Goal: Transaction & Acquisition: Purchase product/service

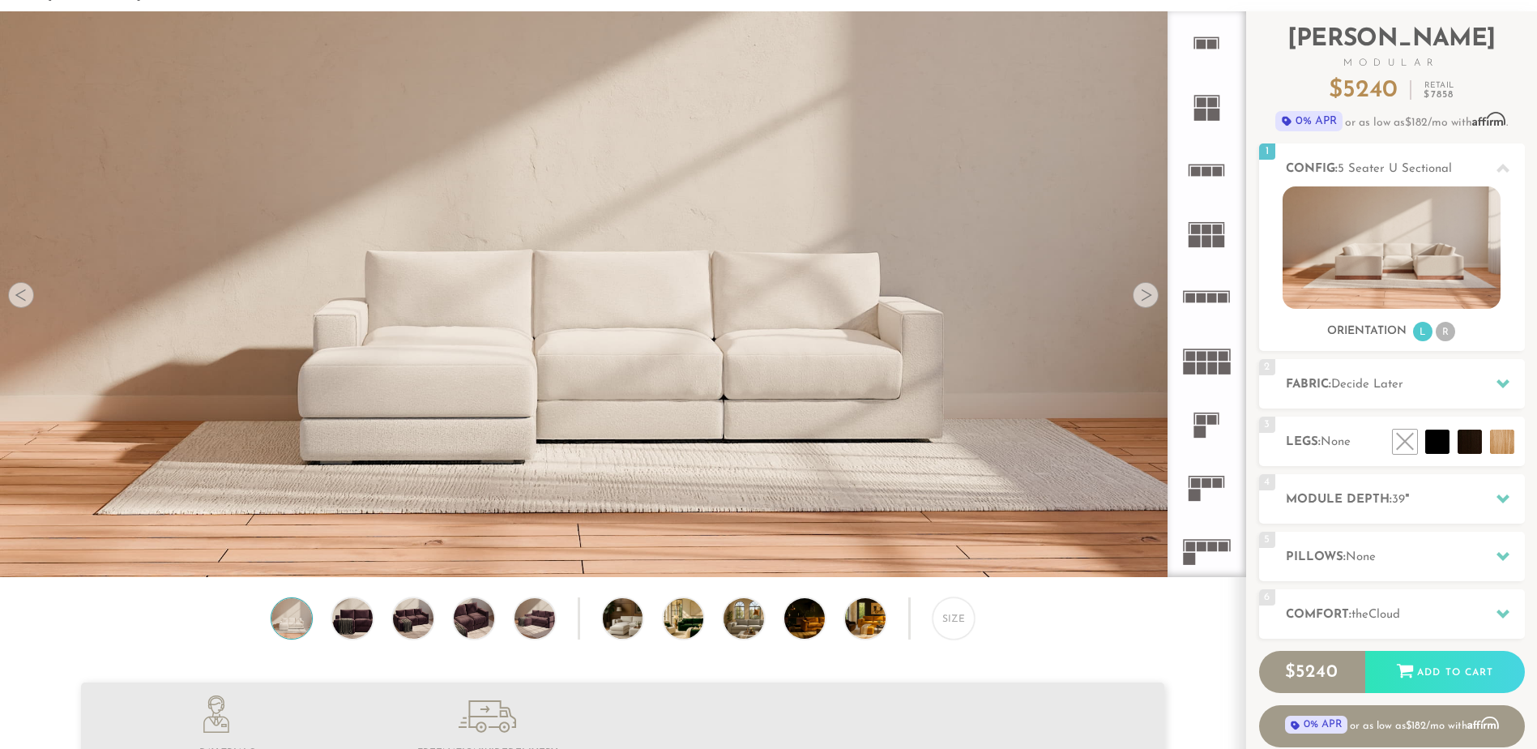
scroll to position [259, 0]
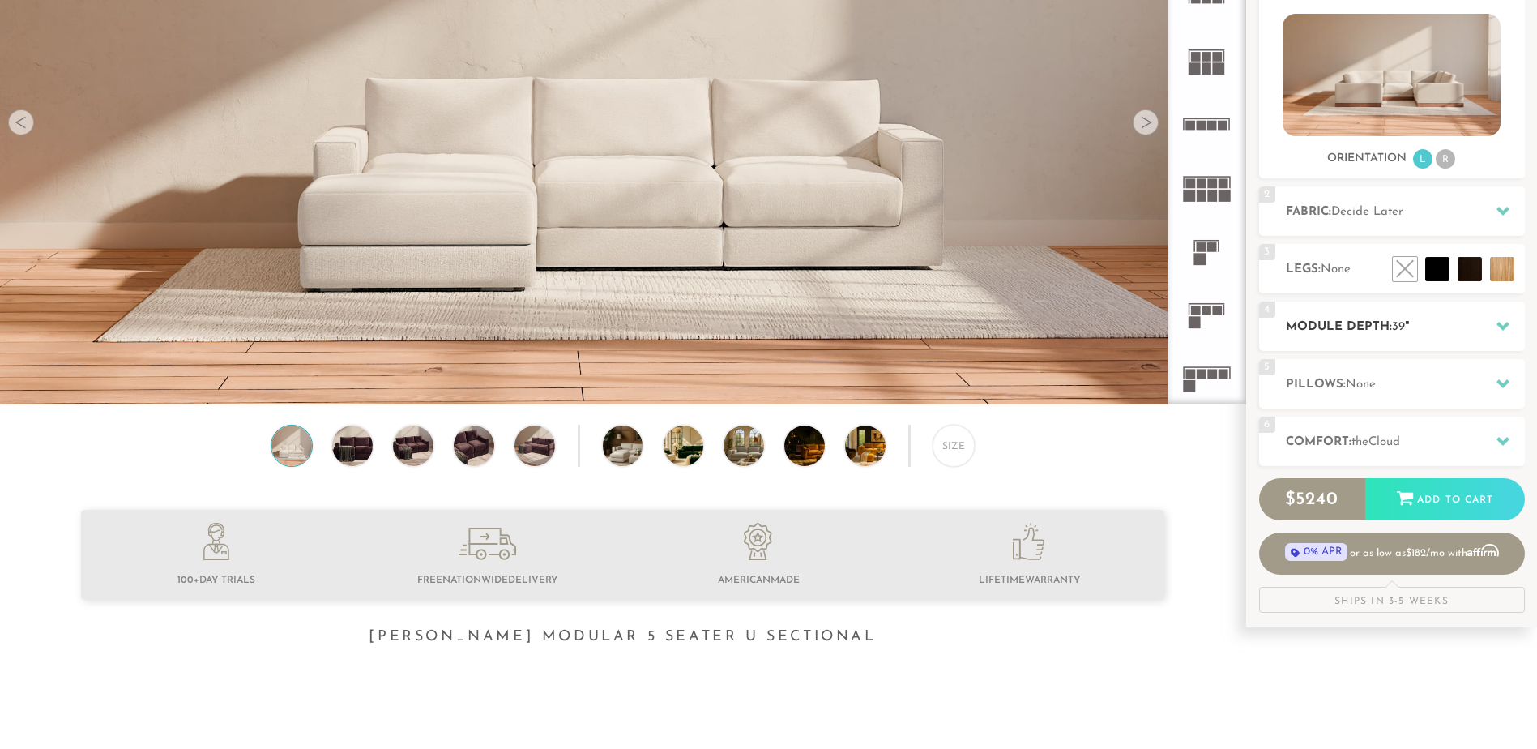
click at [1398, 326] on span "39" at bounding box center [1398, 327] width 13 height 12
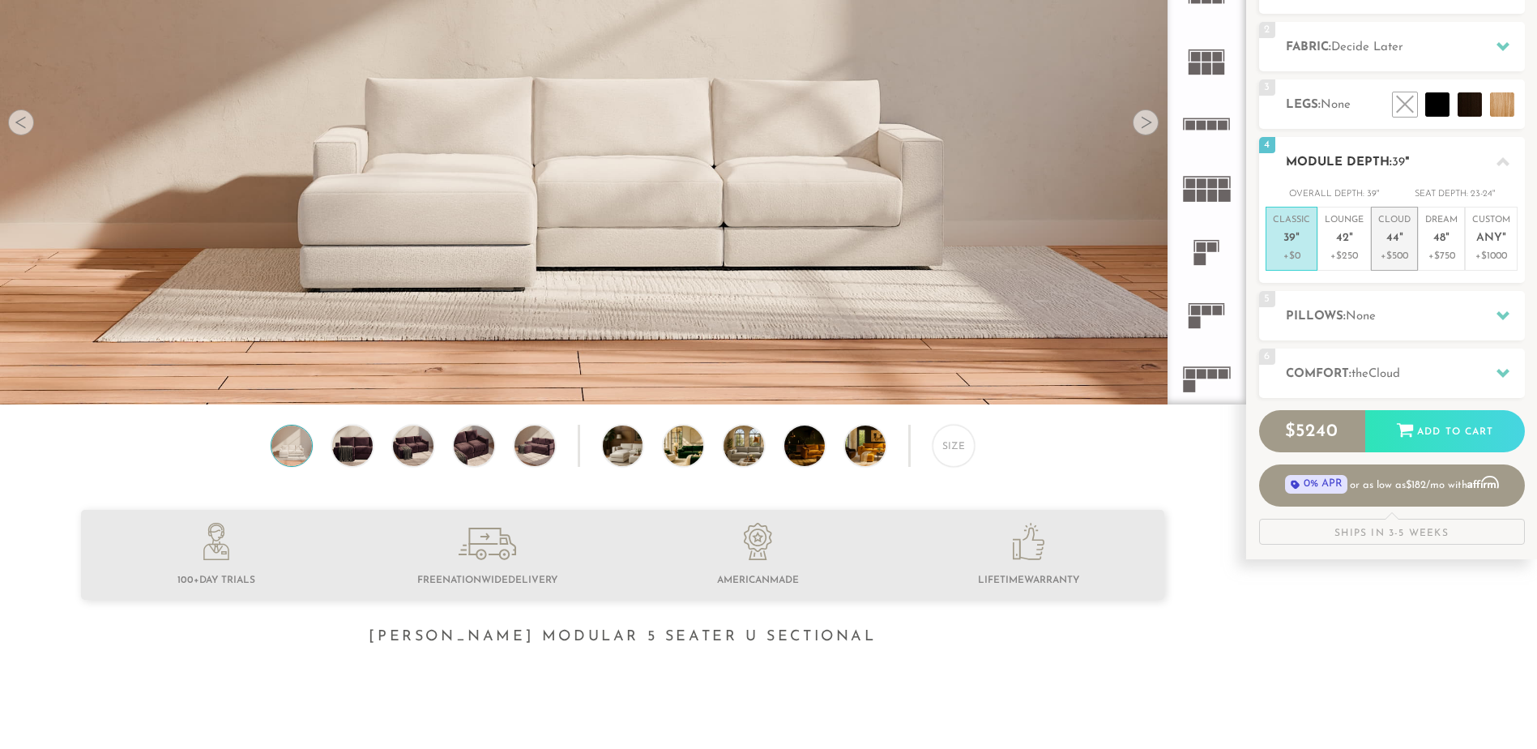
click at [1386, 250] on p "+$500" at bounding box center [1395, 256] width 32 height 15
click at [1146, 126] on div at bounding box center [1146, 122] width 26 height 26
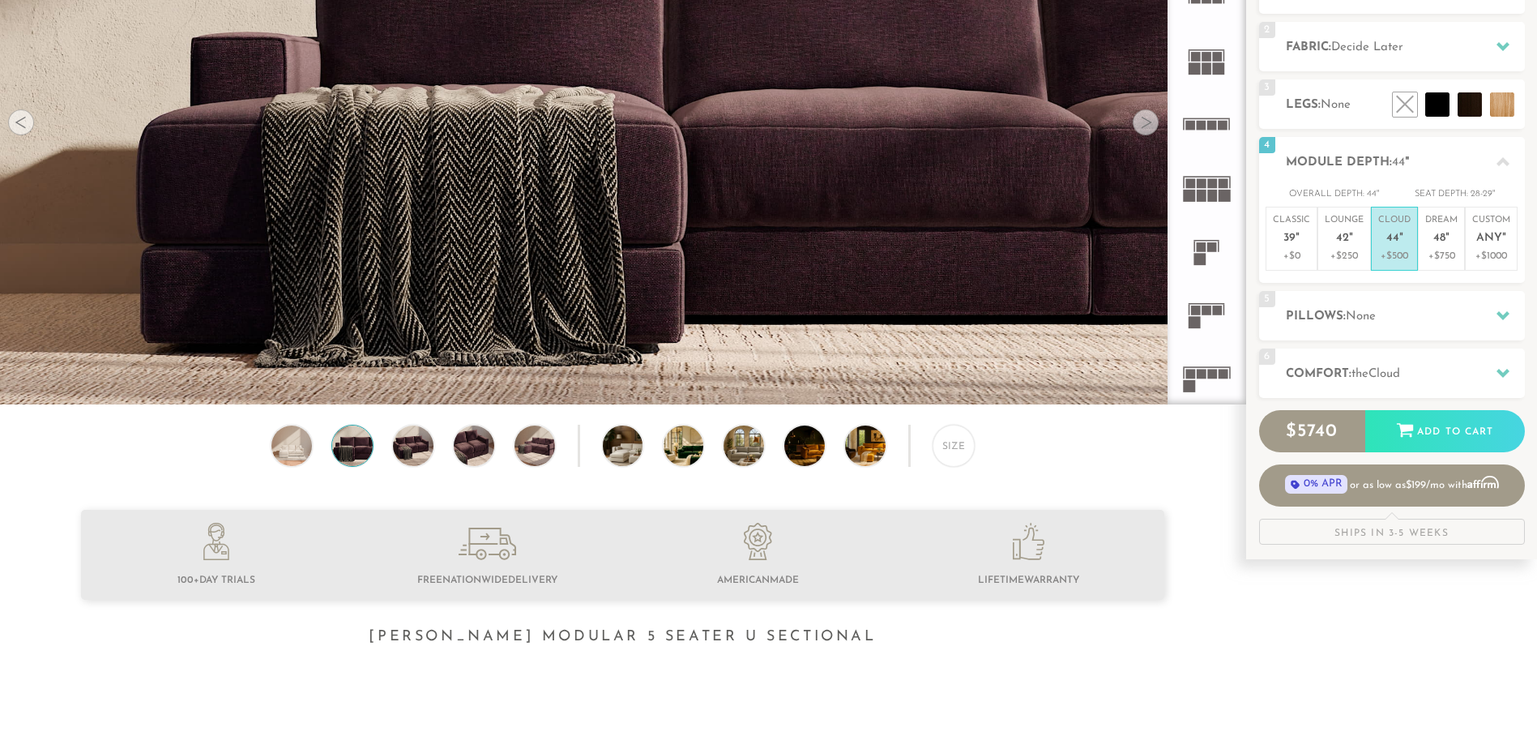
click at [1146, 126] on div at bounding box center [1146, 122] width 26 height 26
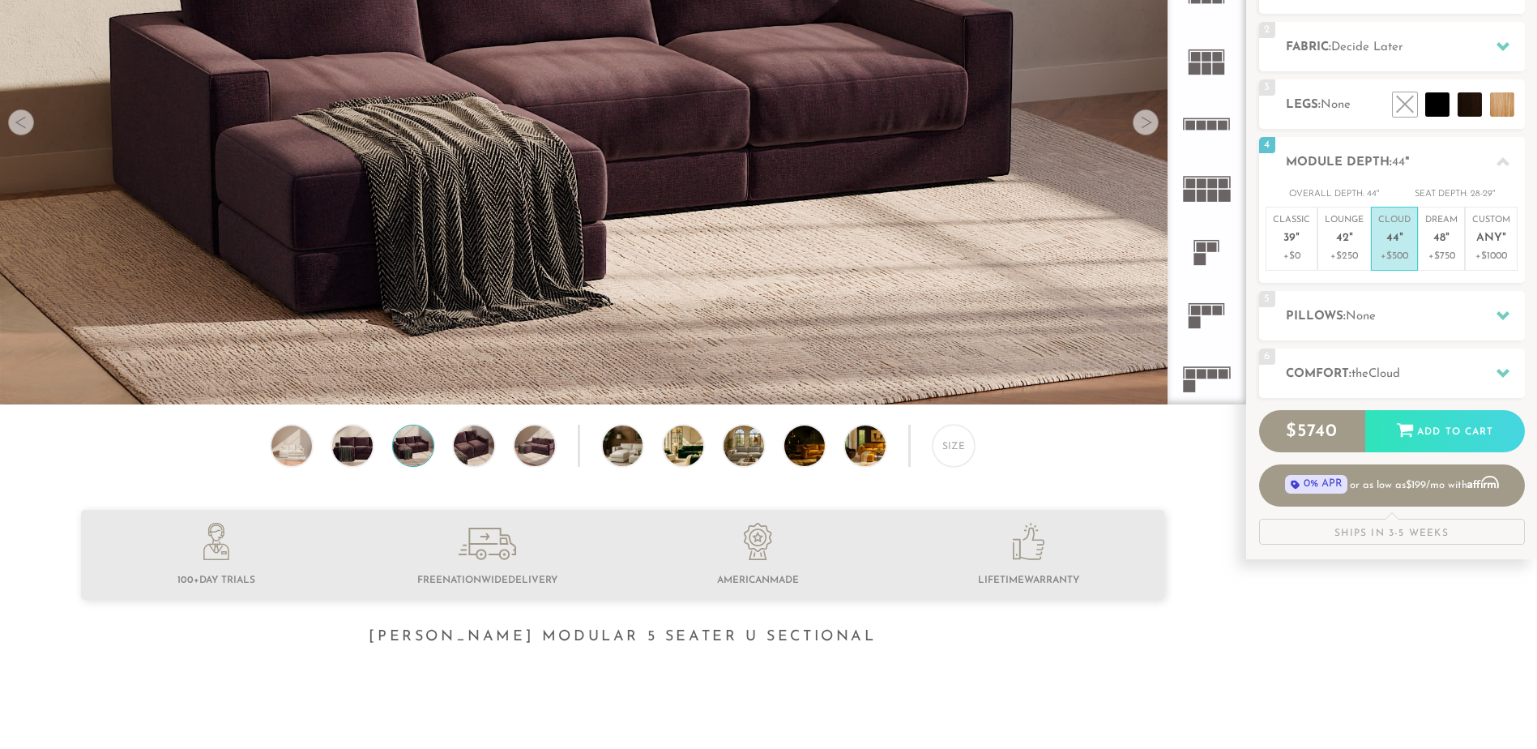
click at [1145, 126] on div at bounding box center [1146, 122] width 26 height 26
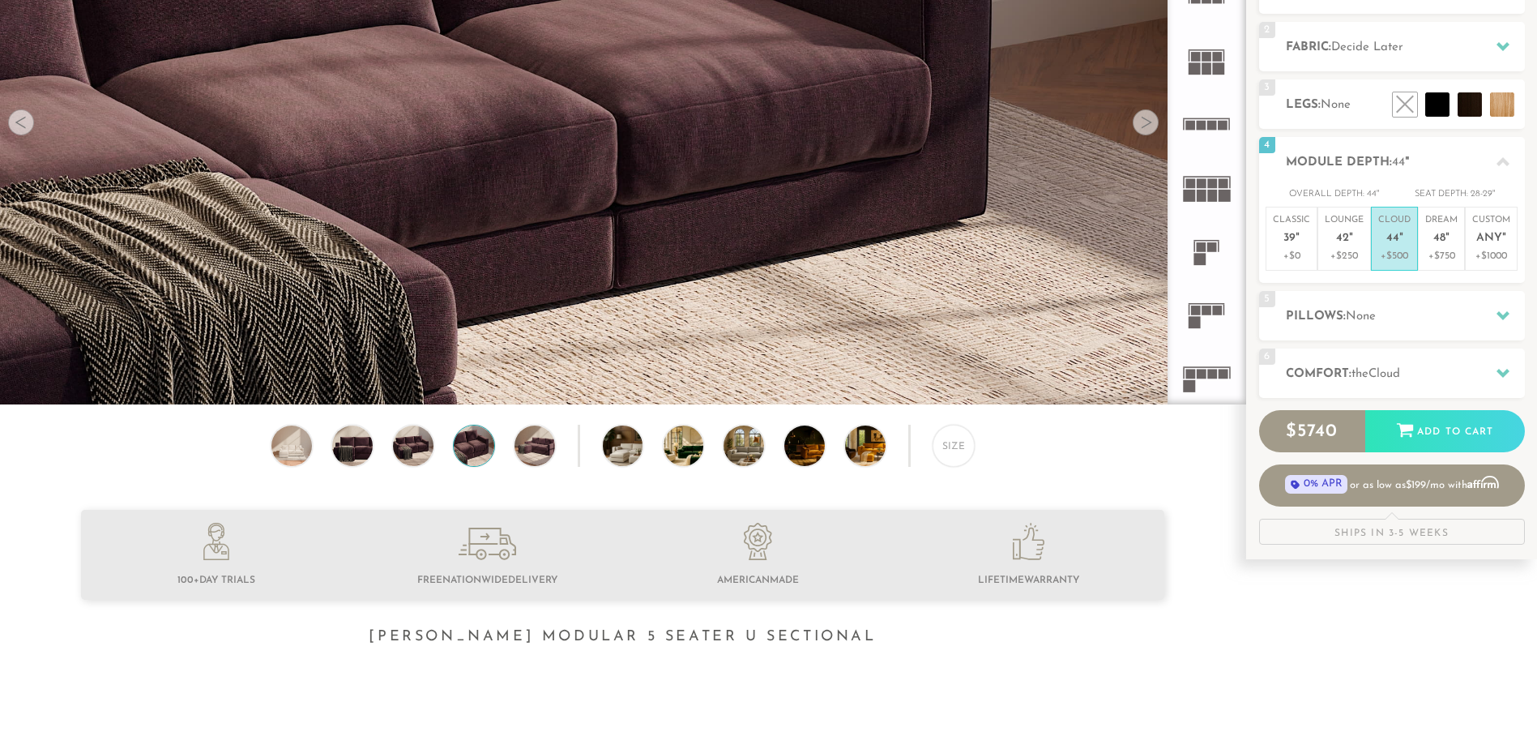
click at [472, 460] on img at bounding box center [474, 445] width 49 height 41
click at [421, 446] on img at bounding box center [413, 445] width 49 height 41
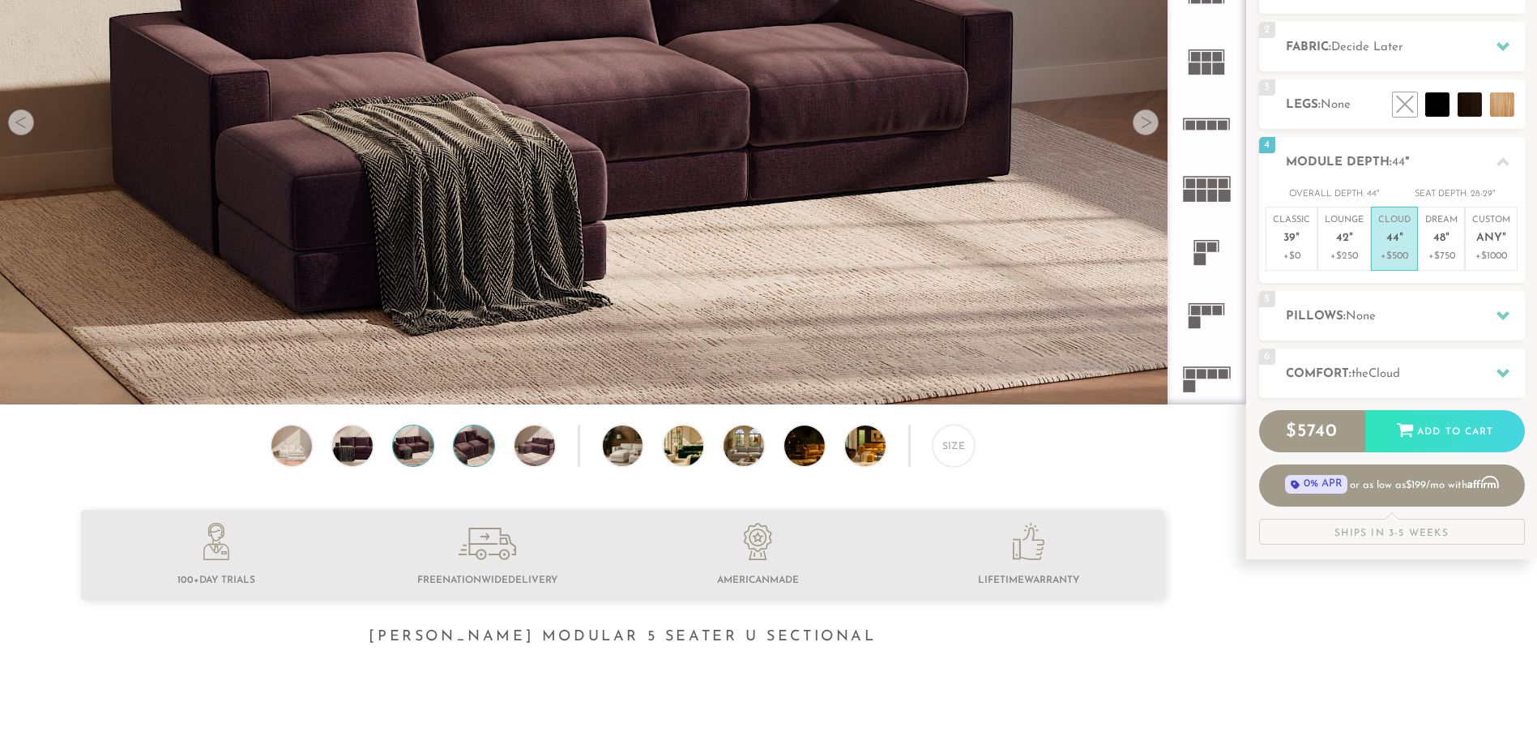
click at [481, 446] on img at bounding box center [474, 445] width 49 height 41
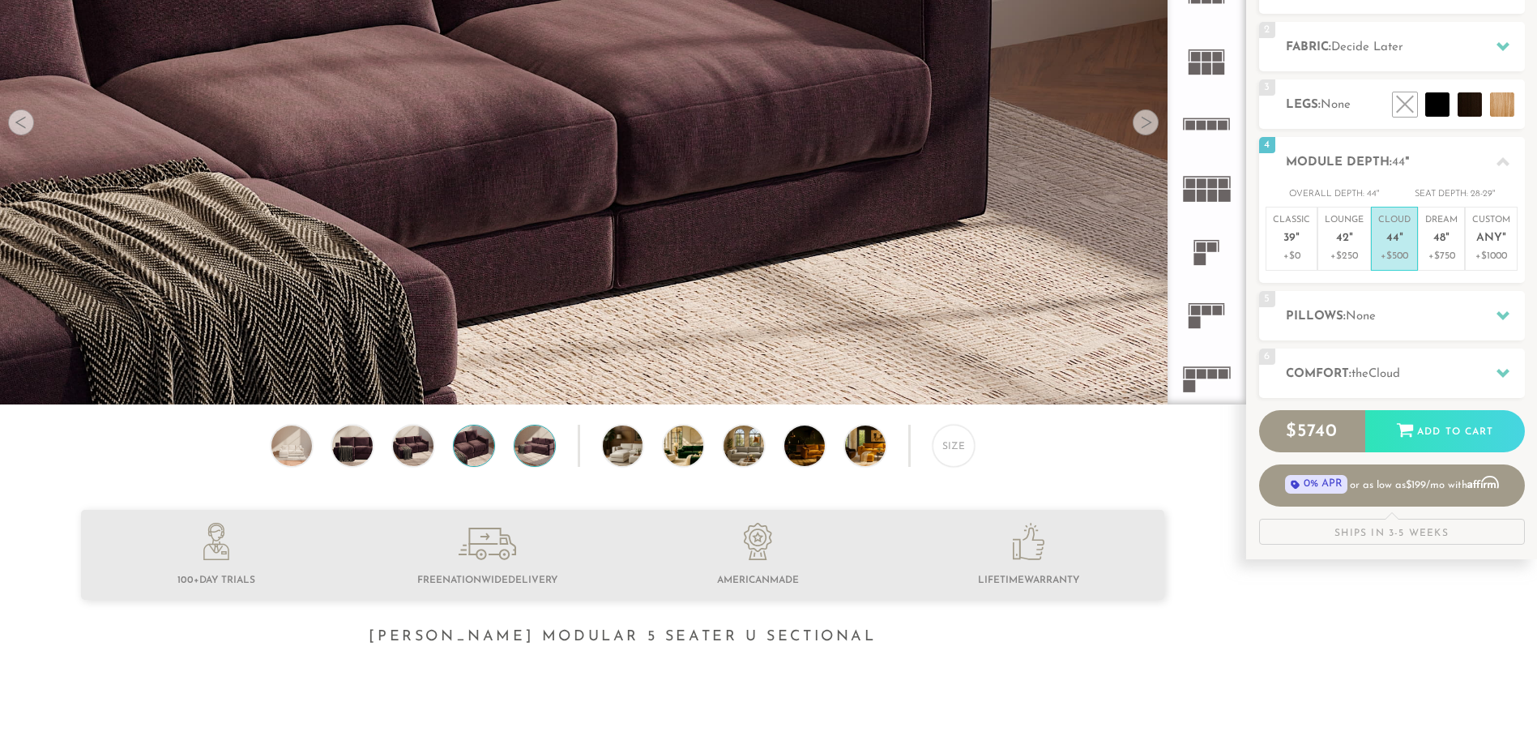
click at [532, 449] on img at bounding box center [535, 445] width 49 height 41
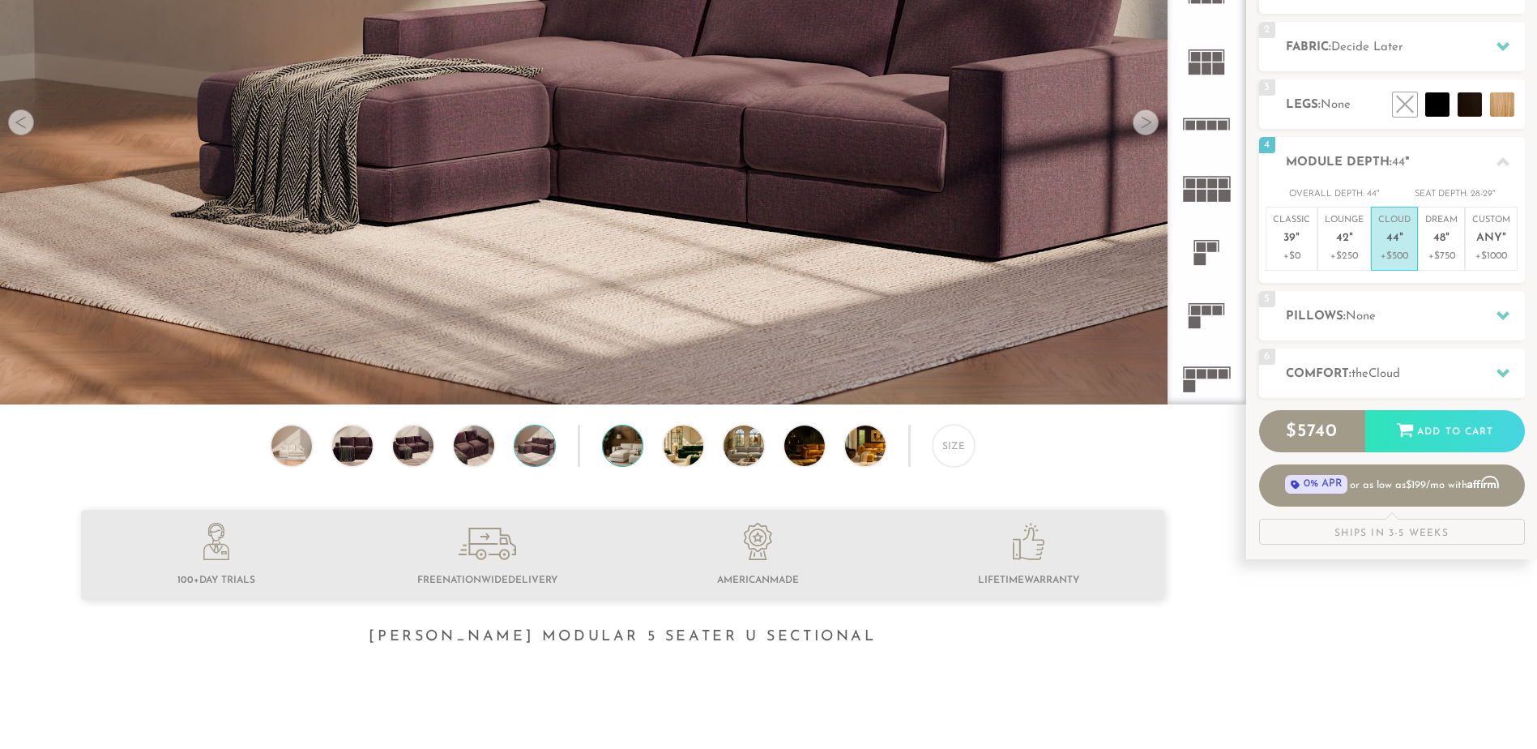
click at [604, 452] on img at bounding box center [639, 445] width 72 height 41
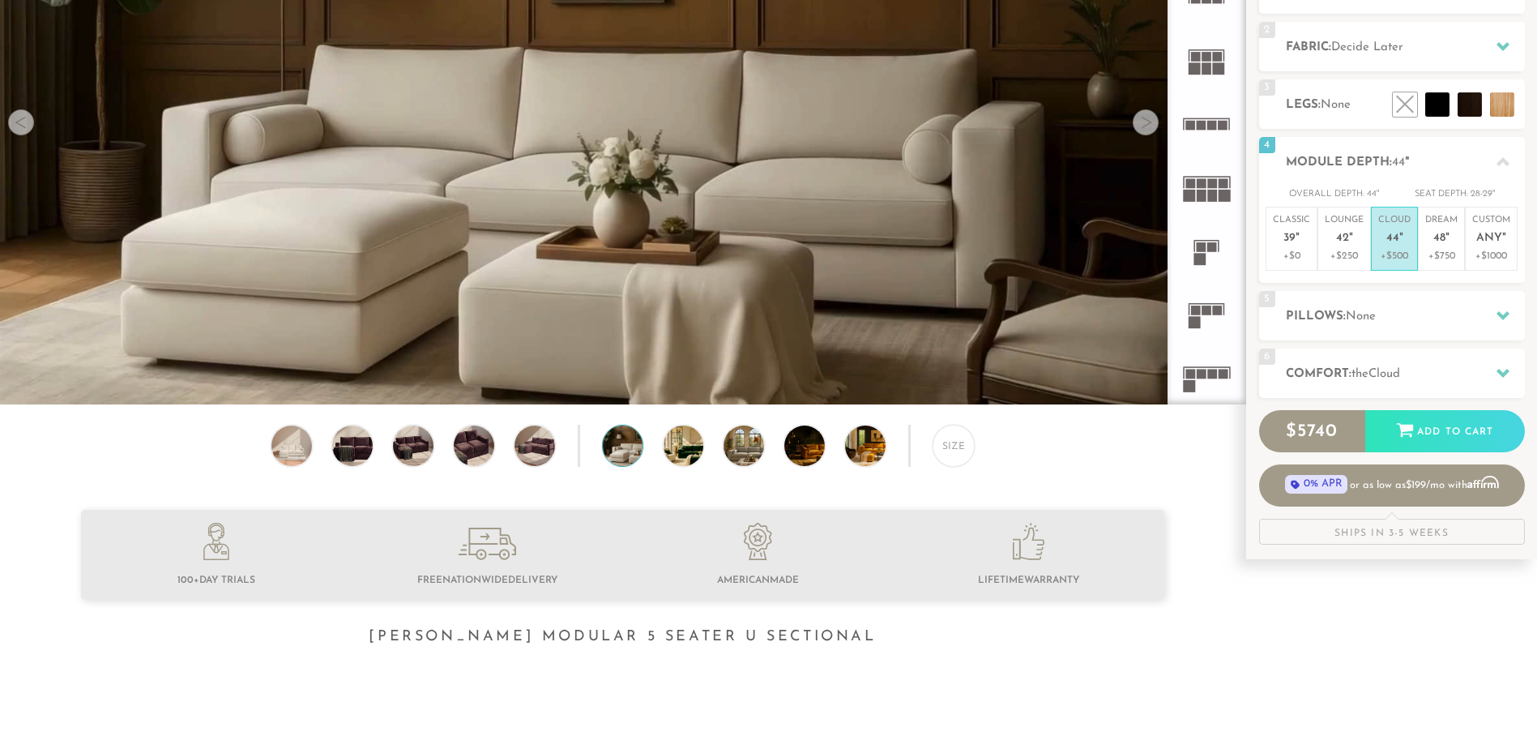
click at [626, 452] on img at bounding box center [639, 445] width 72 height 41
click at [663, 453] on div at bounding box center [684, 446] width 42 height 42
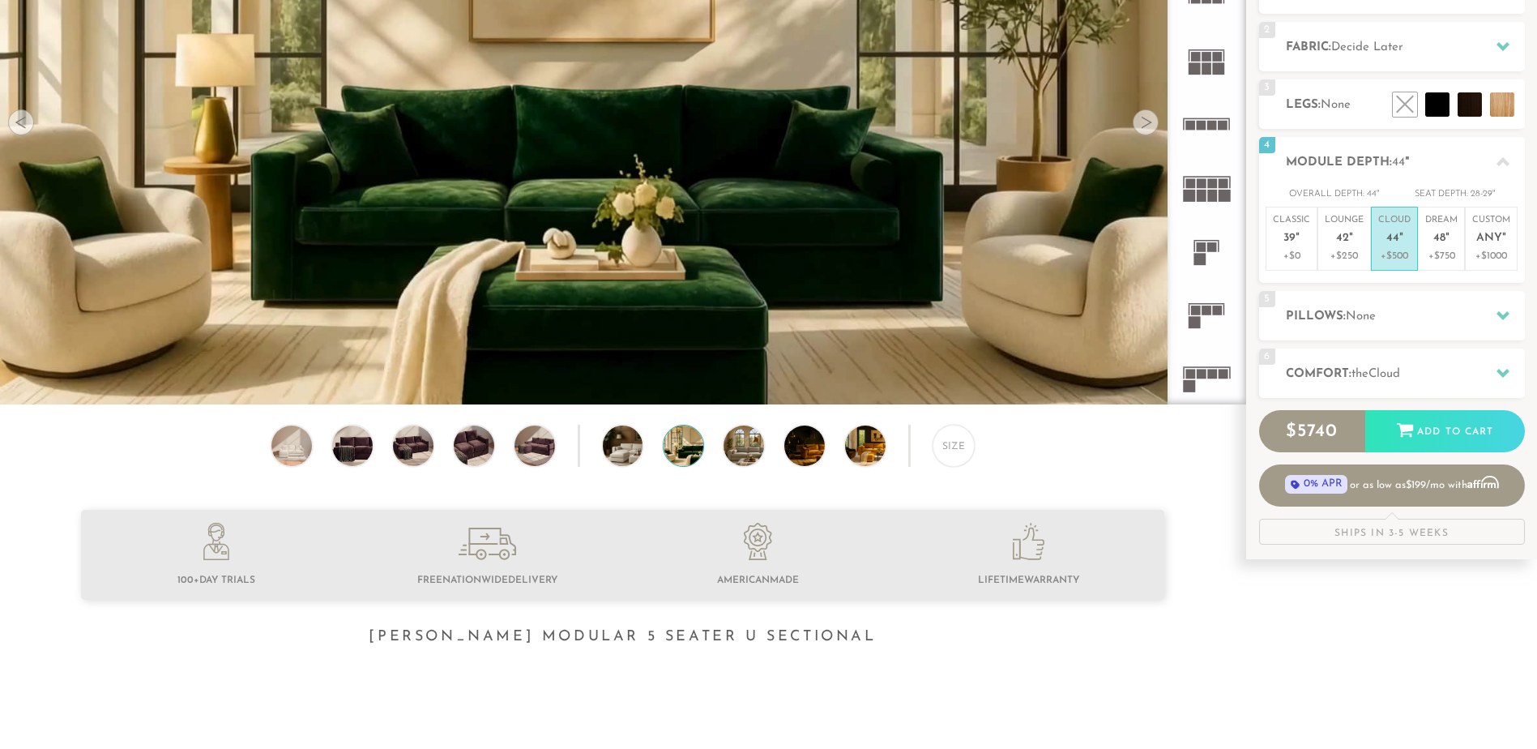
click at [668, 448] on img at bounding box center [700, 445] width 72 height 41
click at [734, 451] on img at bounding box center [760, 445] width 72 height 41
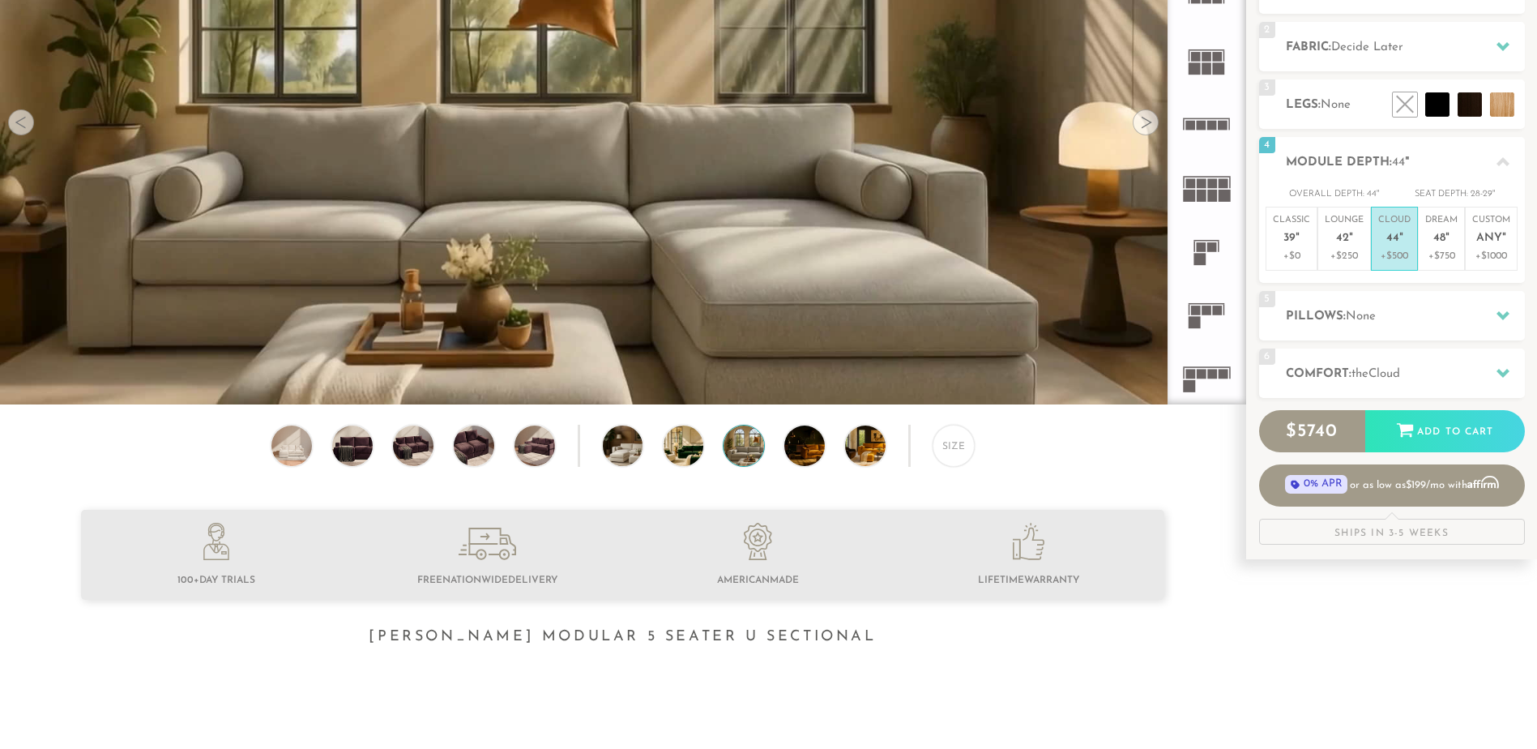
scroll to position [346, 0]
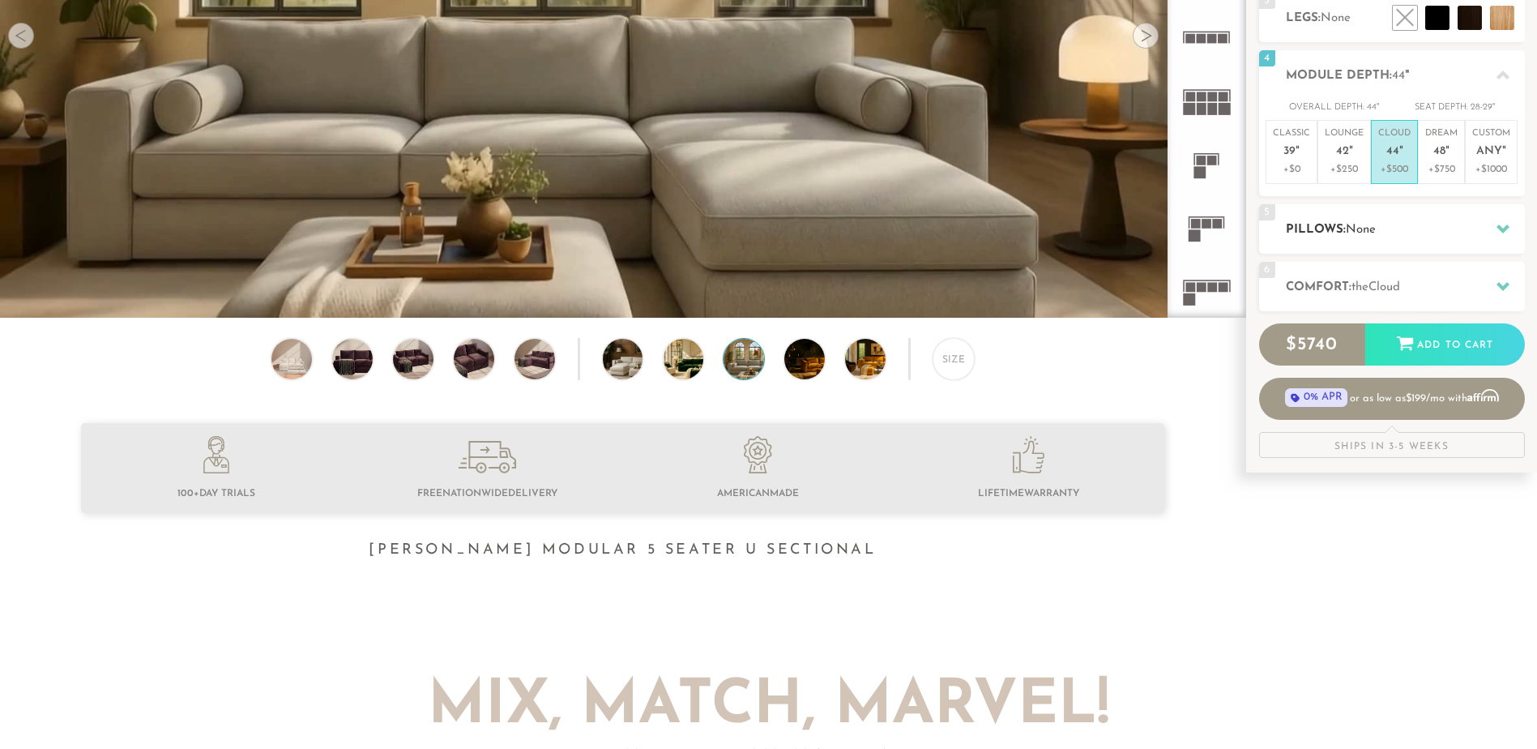
click at [1351, 218] on div "5 Pillows: None" at bounding box center [1392, 228] width 266 height 49
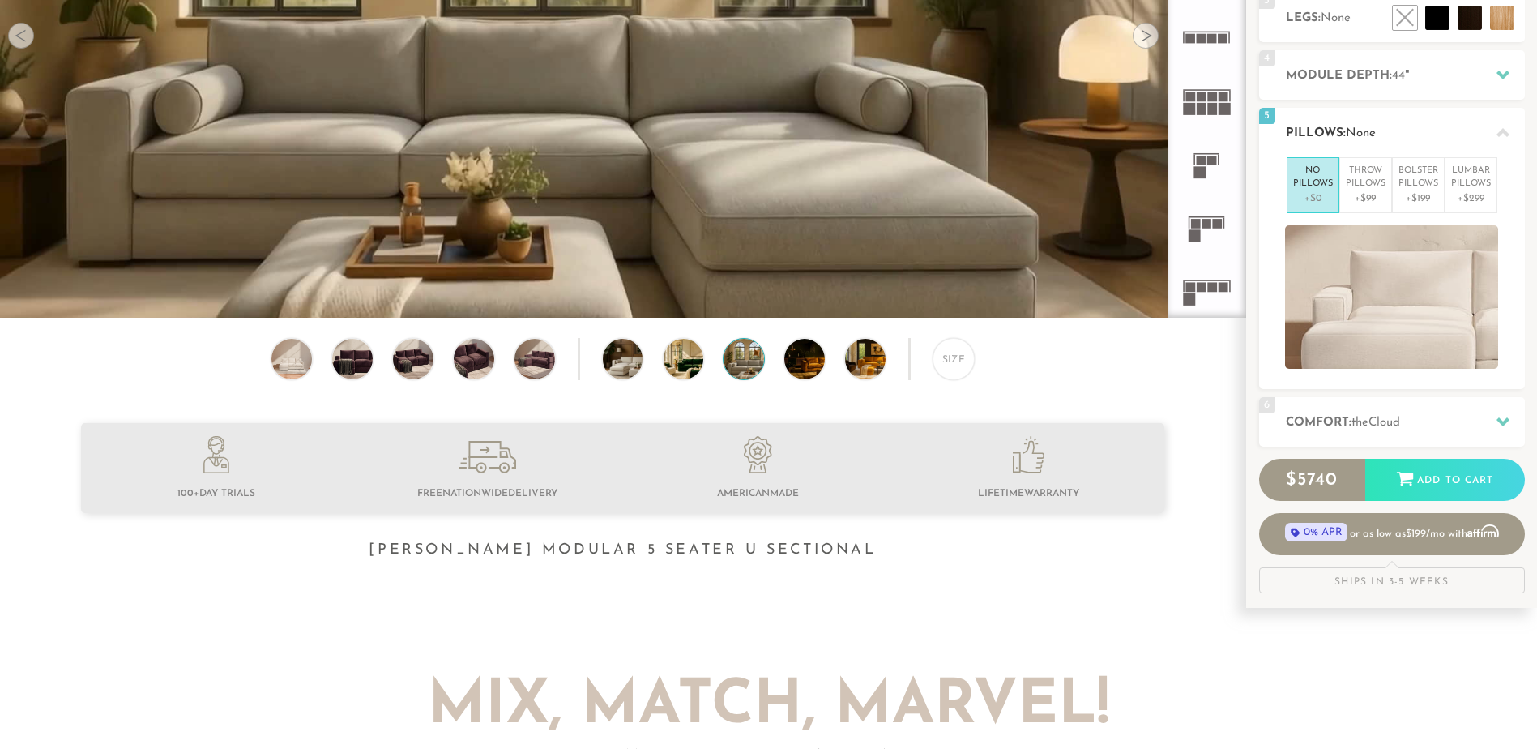
click at [1498, 127] on icon at bounding box center [1503, 132] width 13 height 13
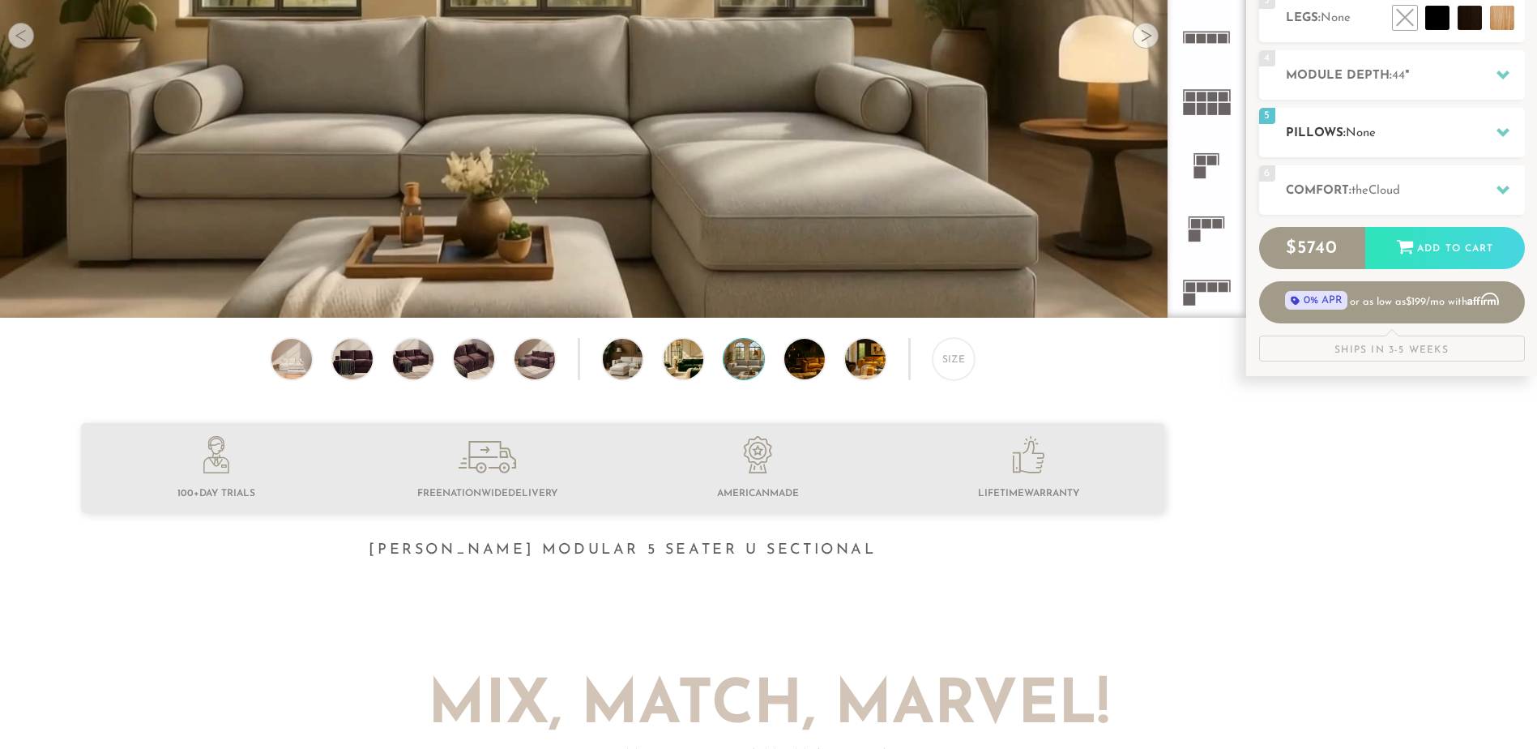
click at [1427, 119] on div "5 Pillows: None" at bounding box center [1392, 132] width 266 height 49
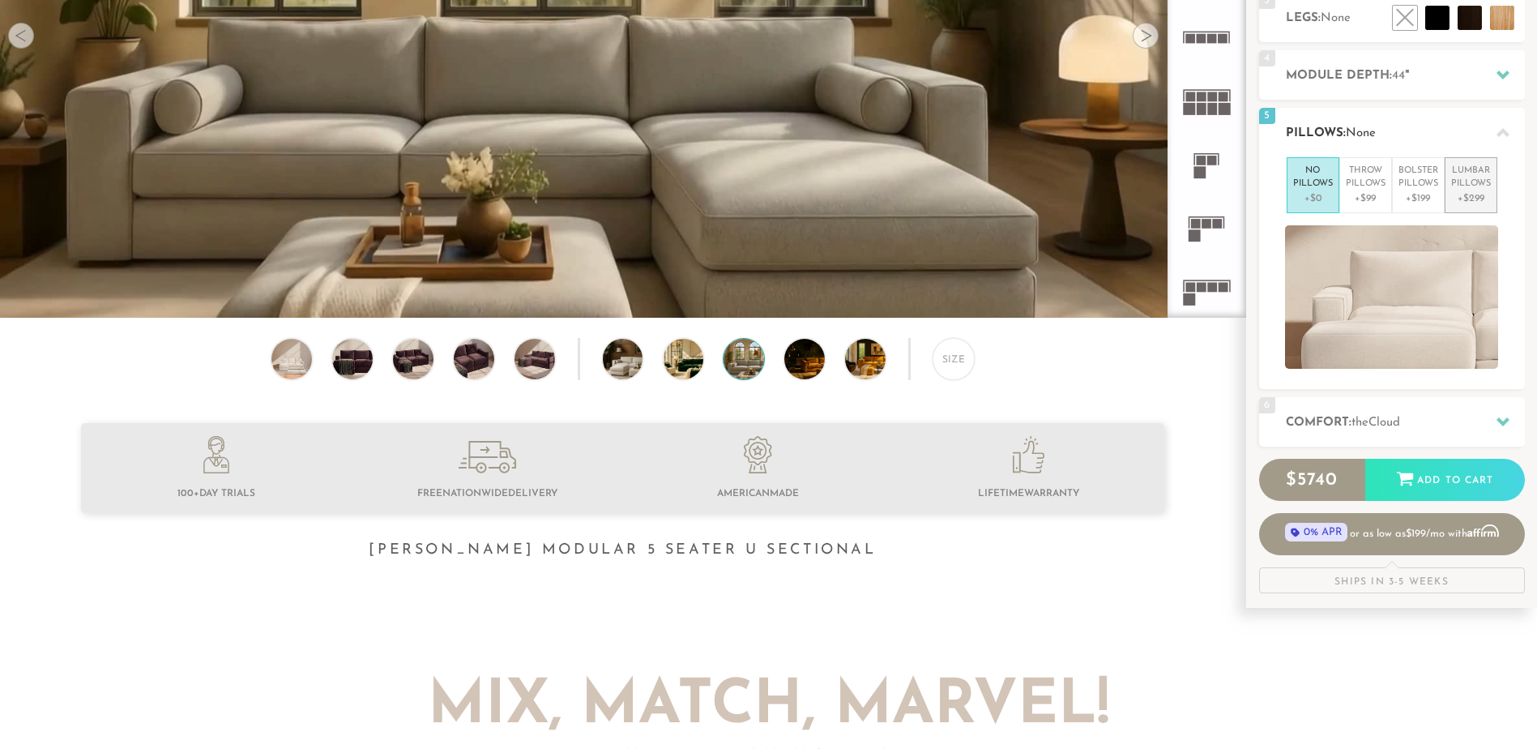
click at [1469, 183] on p "Lumbar Pillows" at bounding box center [1471, 178] width 40 height 27
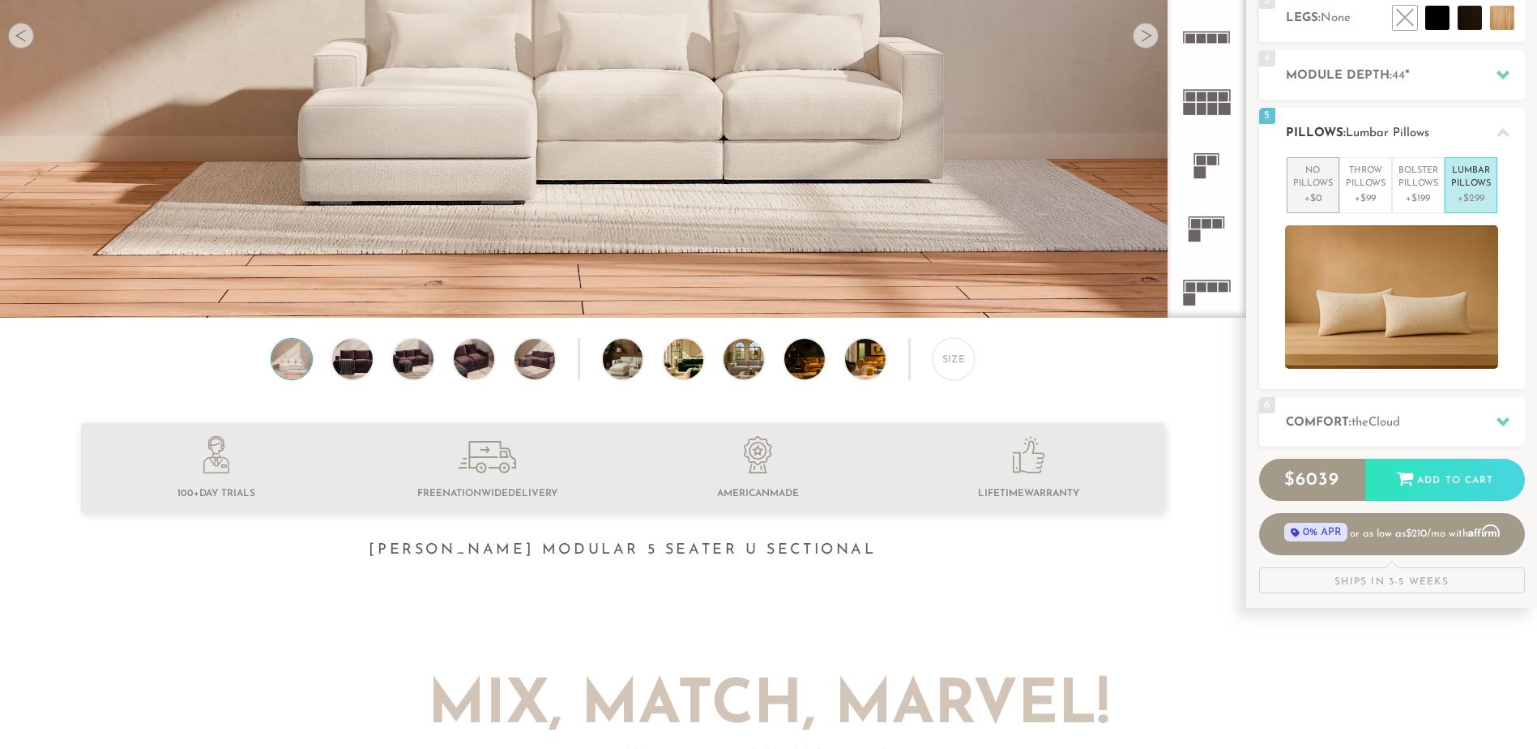
click at [1332, 171] on li "No Pillows +$0" at bounding box center [1313, 185] width 53 height 56
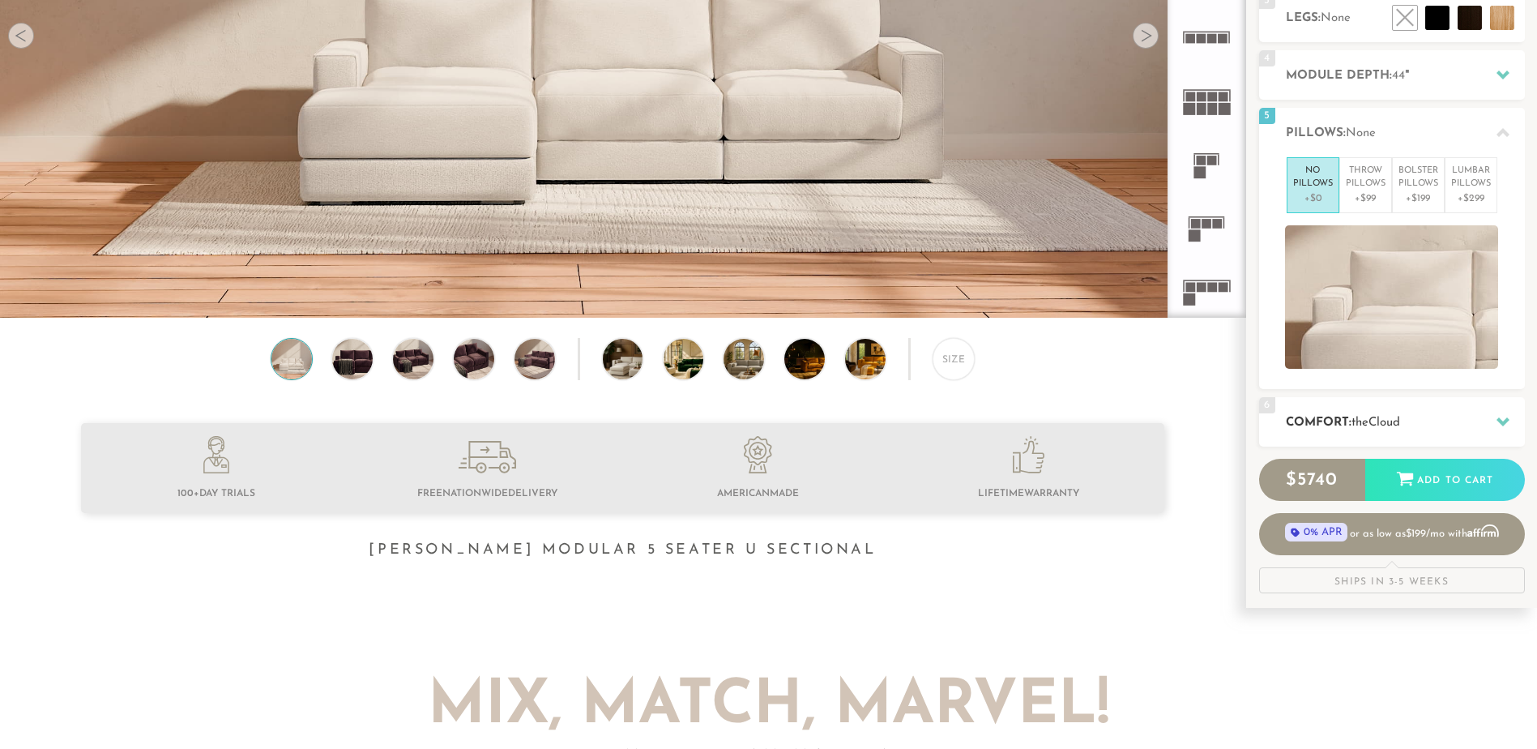
click at [1470, 413] on h2 "Comfort: the Cloud" at bounding box center [1405, 422] width 239 height 19
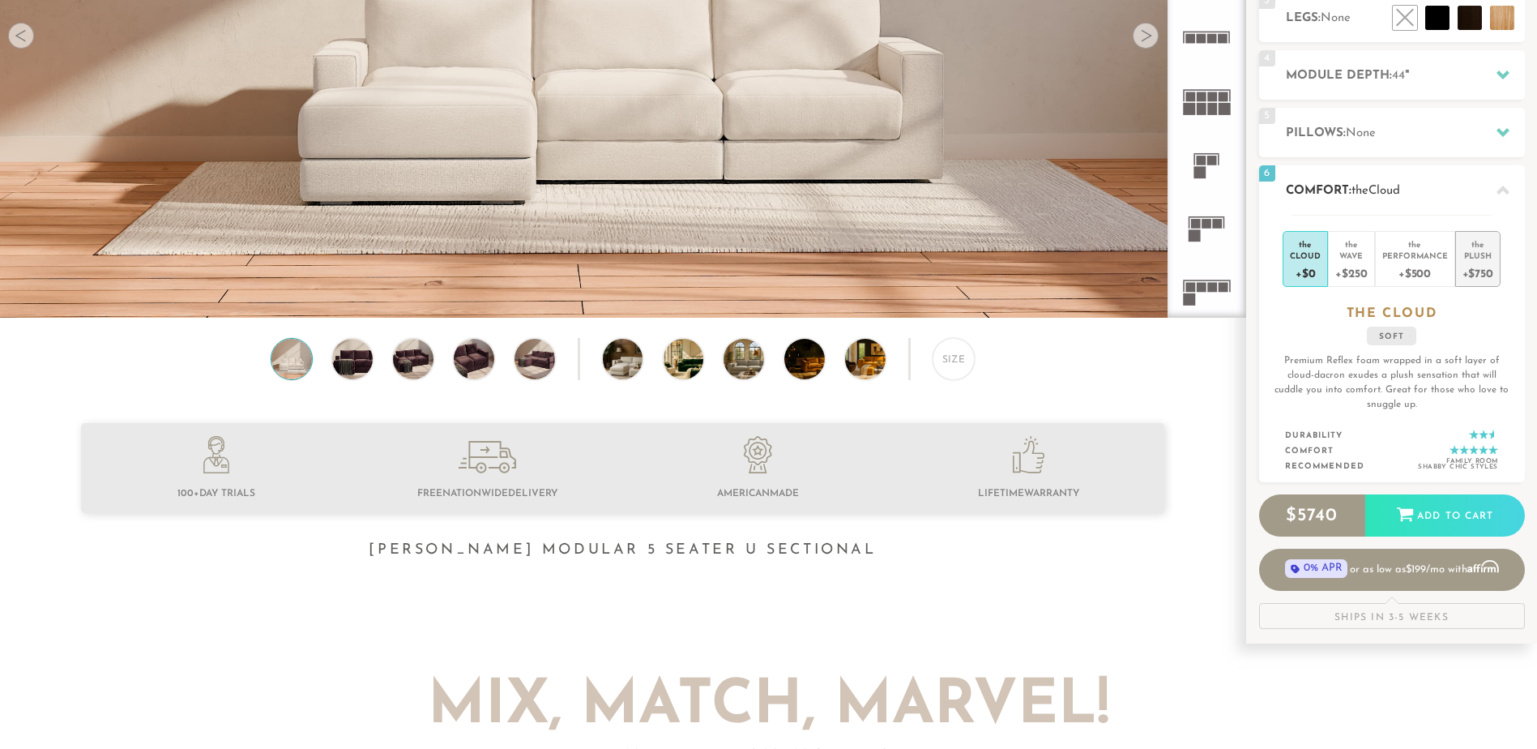
click at [1486, 250] on div "Plush" at bounding box center [1478, 255] width 31 height 11
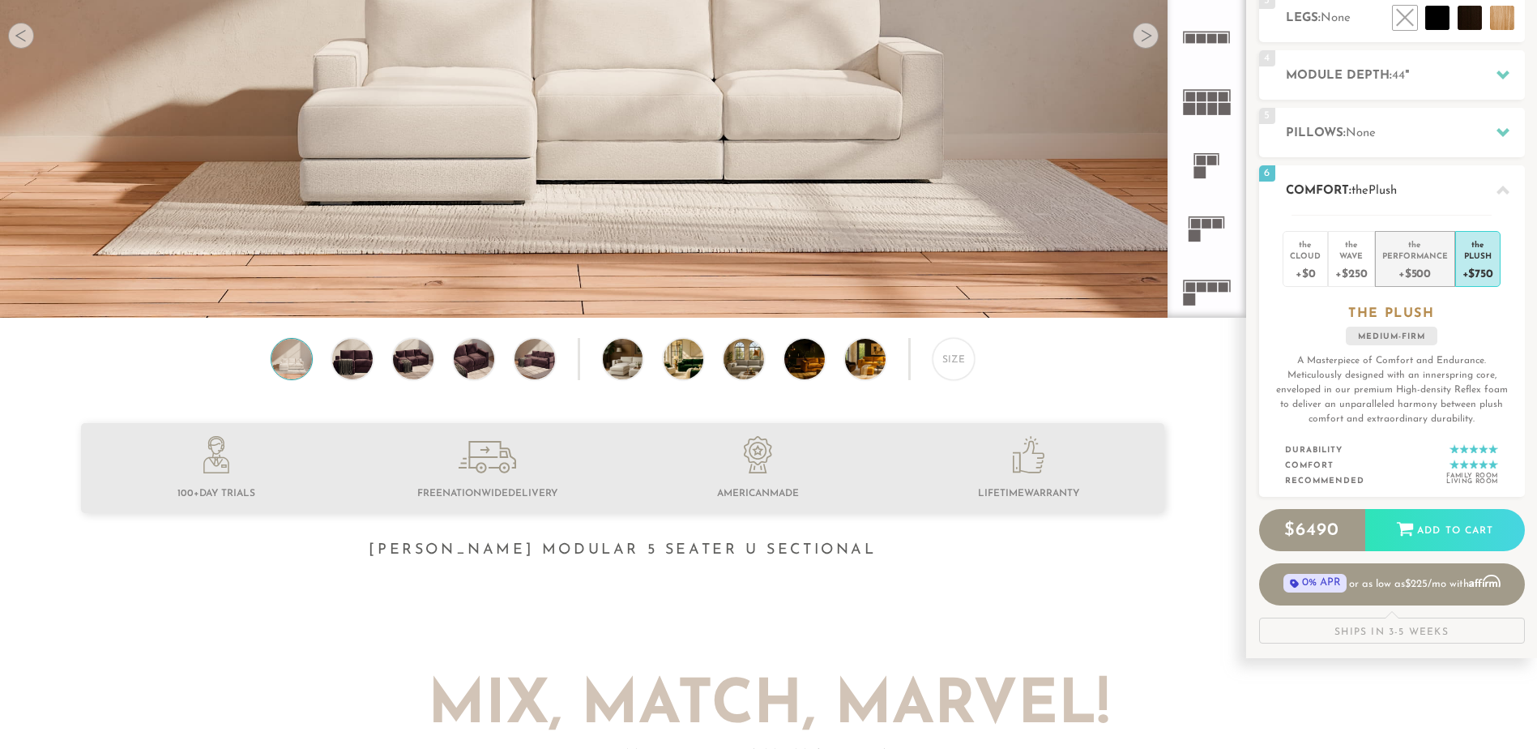
click at [1429, 265] on div "+$500" at bounding box center [1416, 273] width 66 height 24
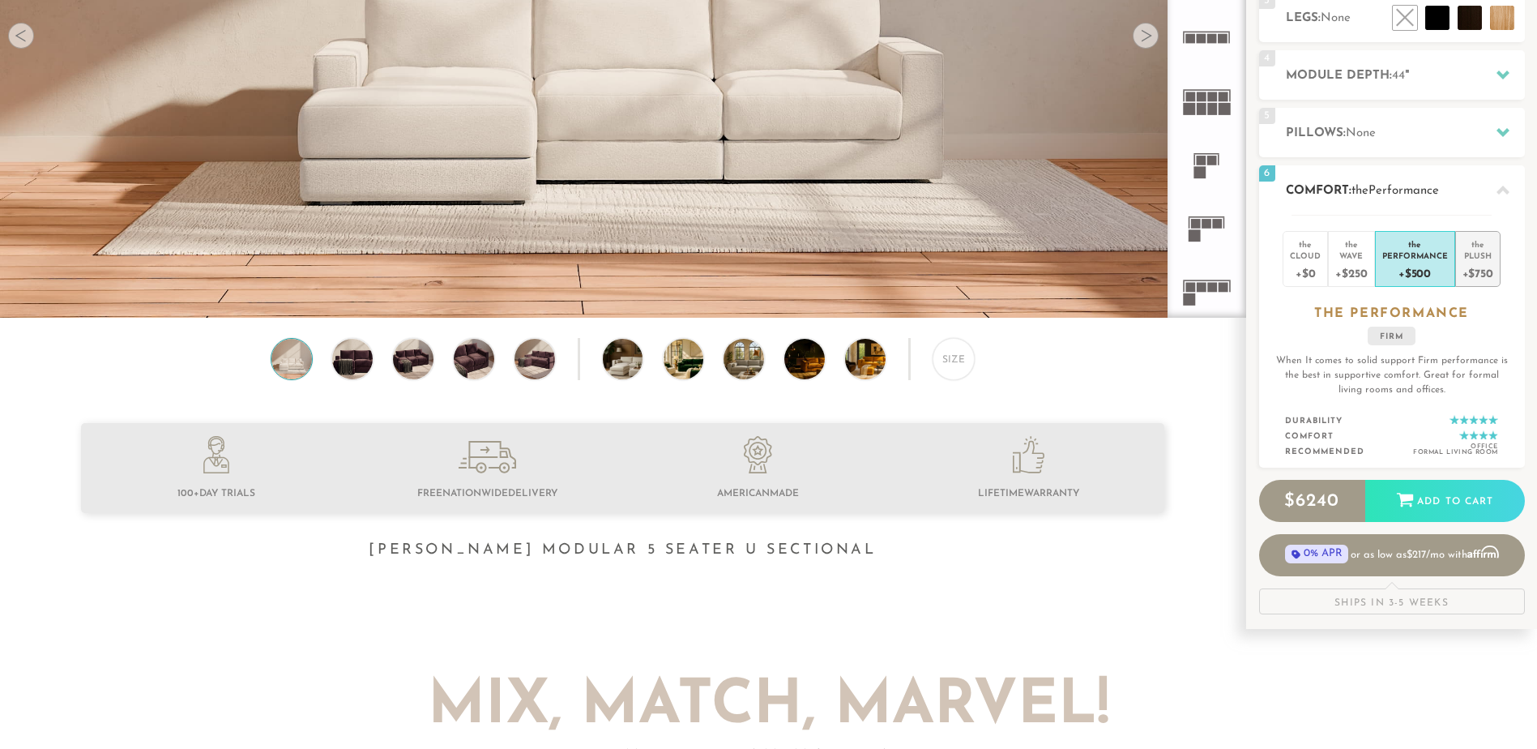
click at [1476, 259] on div "Plush" at bounding box center [1478, 255] width 31 height 11
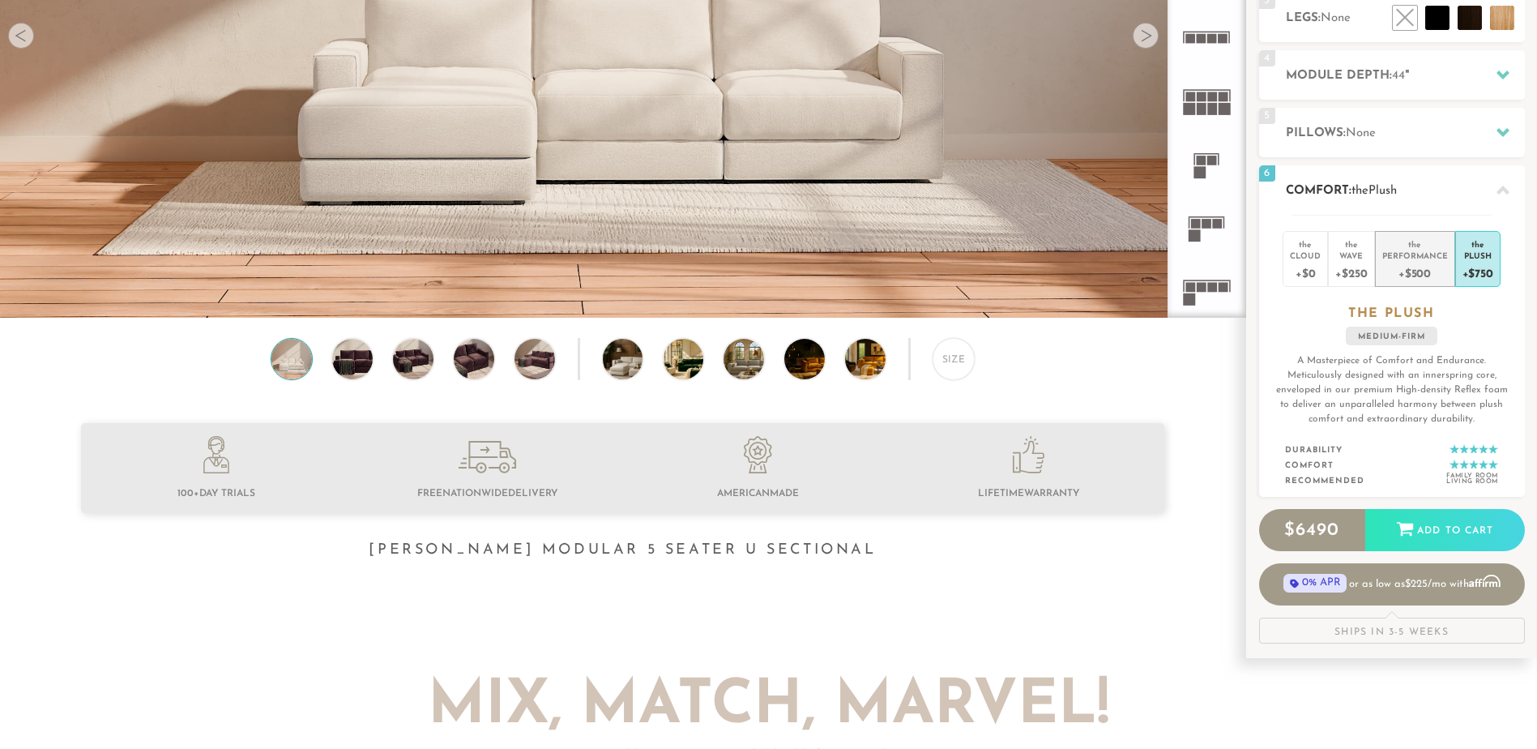
click at [1402, 262] on div "+$500" at bounding box center [1416, 273] width 66 height 24
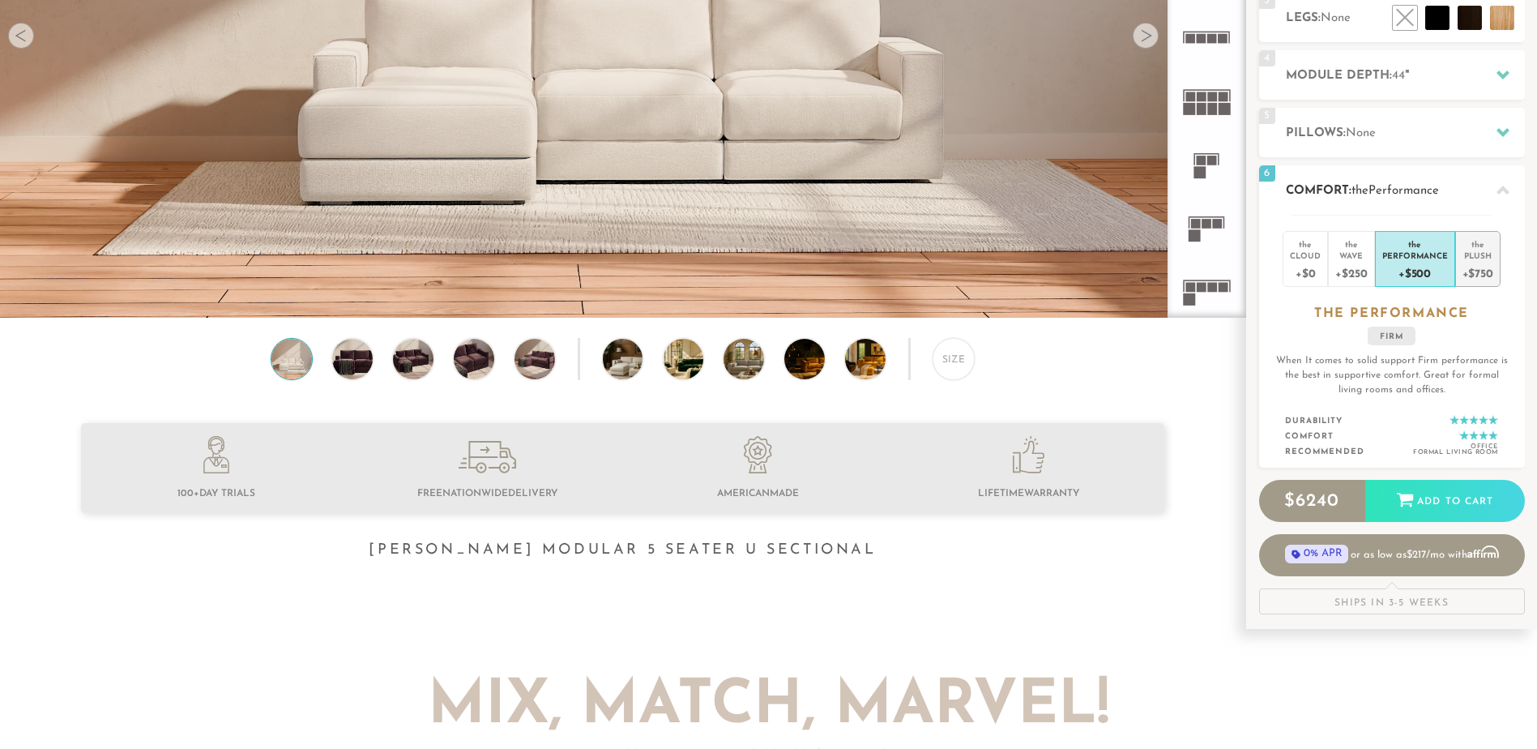
click at [1464, 260] on div "Plush" at bounding box center [1478, 255] width 31 height 11
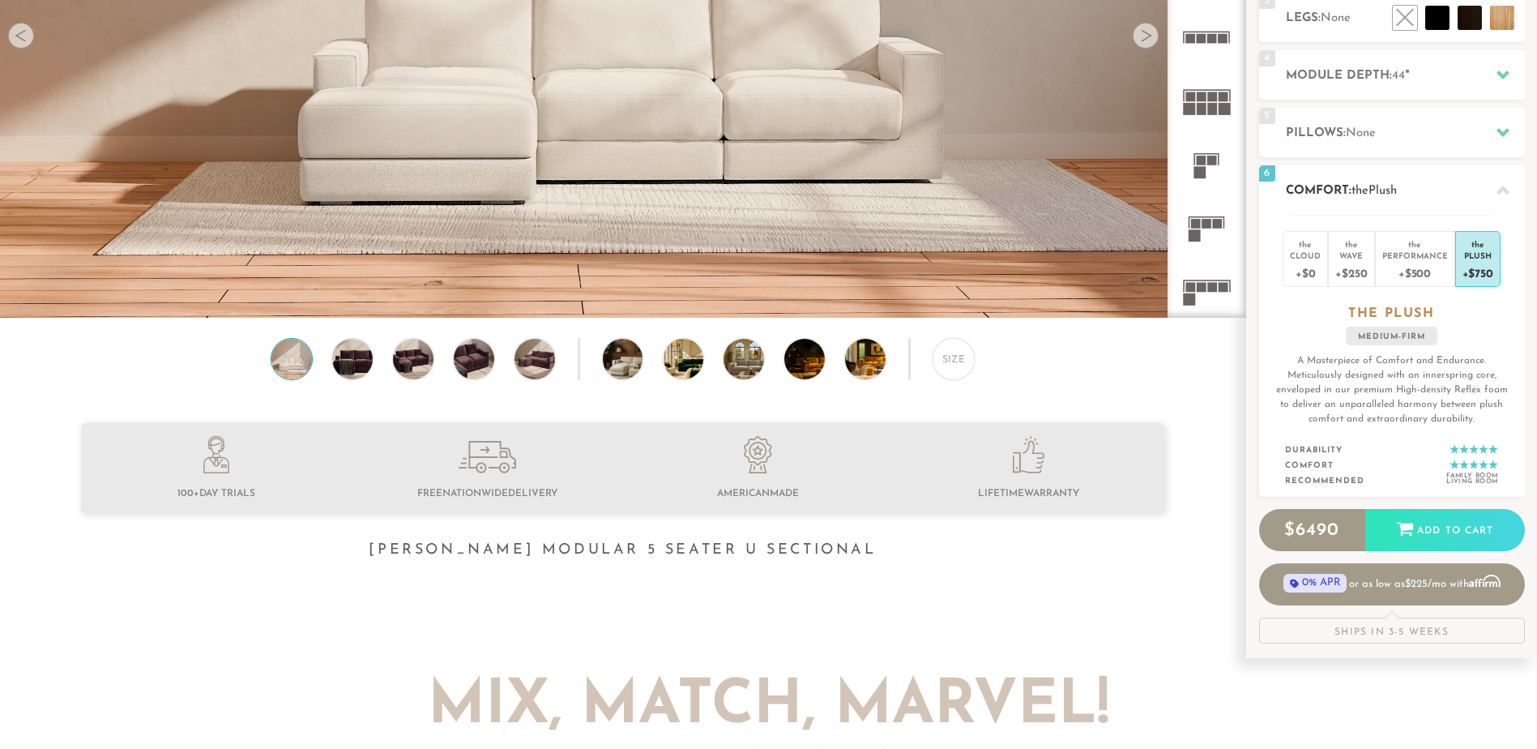
click at [1498, 192] on icon at bounding box center [1503, 190] width 13 height 9
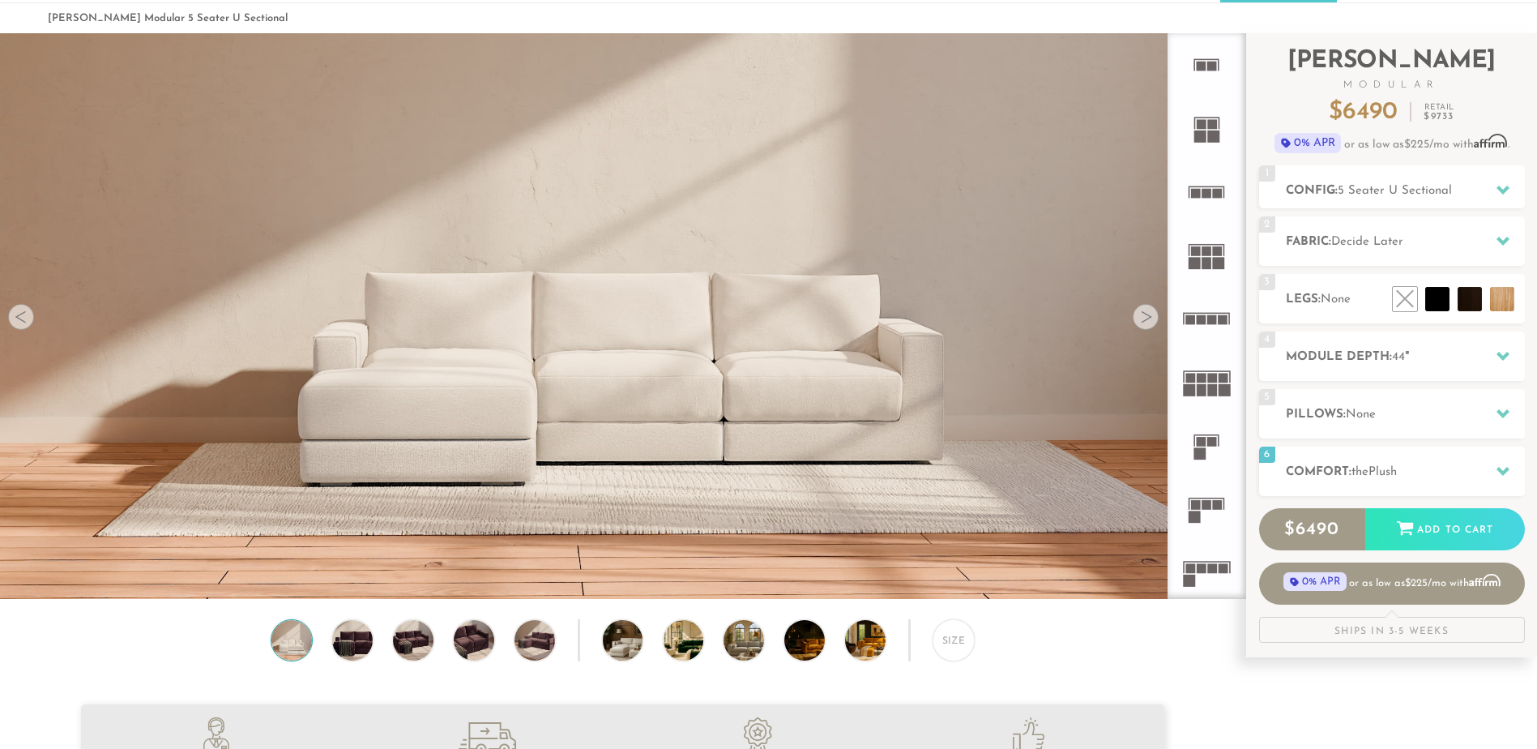
scroll to position [87, 0]
